Goal: Information Seeking & Learning: Learn about a topic

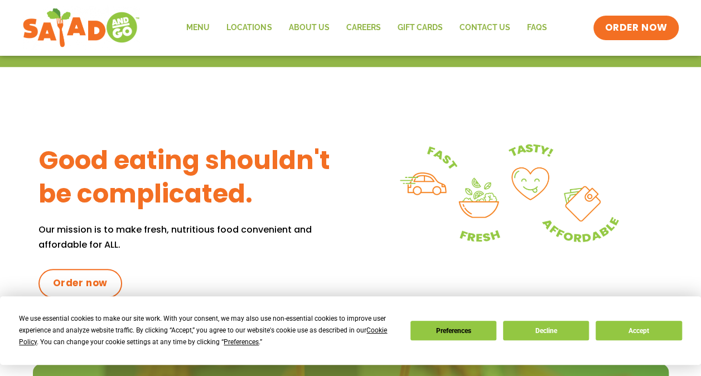
scroll to position [502, 0]
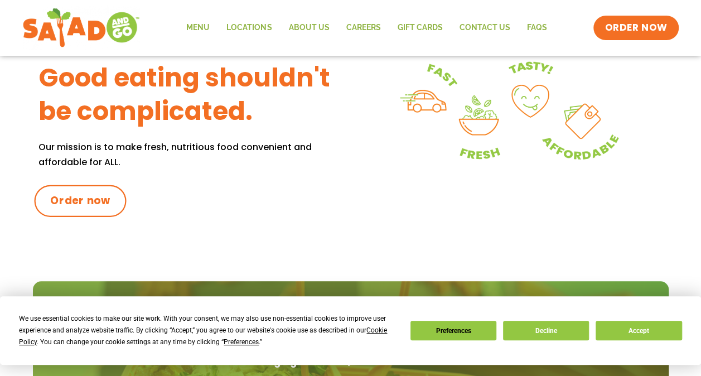
click at [100, 195] on span "Order now" at bounding box center [80, 201] width 60 height 15
click at [201, 36] on link "Menu" at bounding box center [198, 28] width 40 height 26
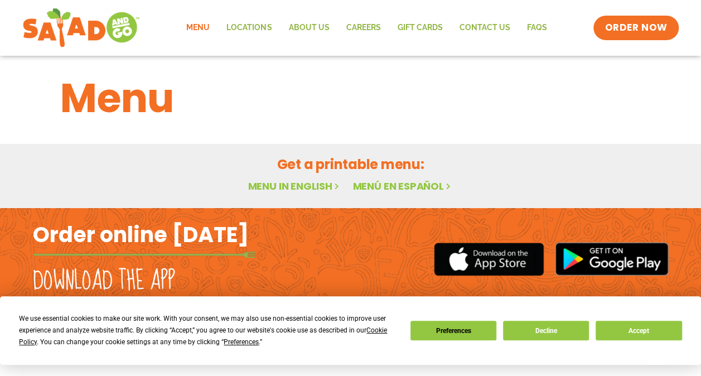
scroll to position [11, 0]
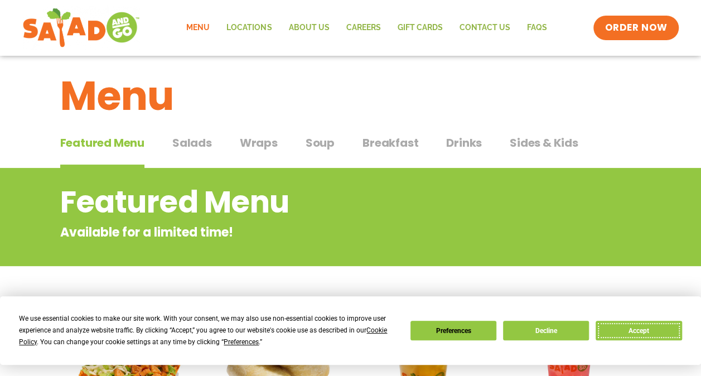
click at [622, 331] on button "Accept" at bounding box center [639, 331] width 86 height 20
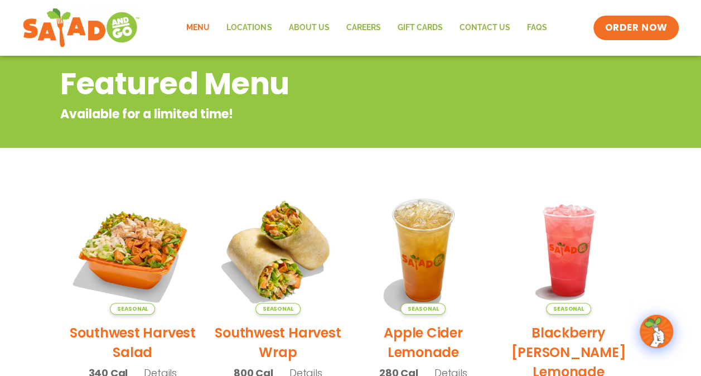
scroll to position [4, 0]
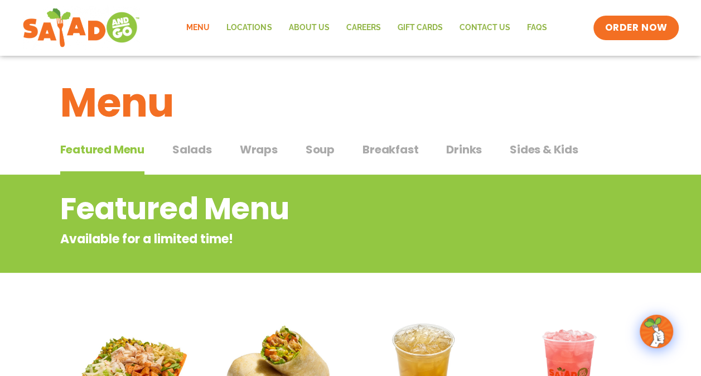
click at [208, 143] on span "Salads" at bounding box center [192, 149] width 40 height 17
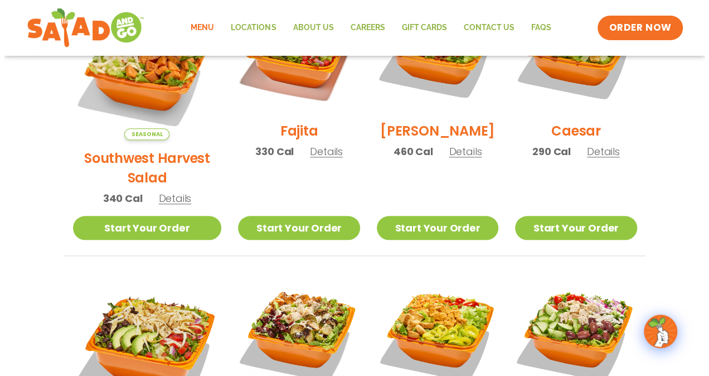
scroll to position [395, 0]
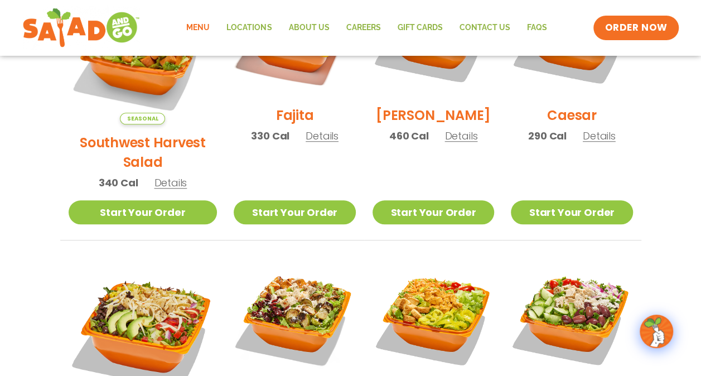
click at [445, 143] on span "Details" at bounding box center [461, 136] width 33 height 14
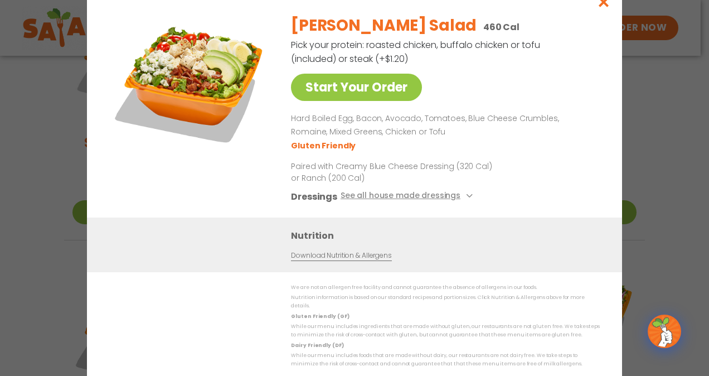
click at [346, 258] on link "Download Nutrition & Allergens" at bounding box center [341, 255] width 100 height 11
